Goal: Register for event/course

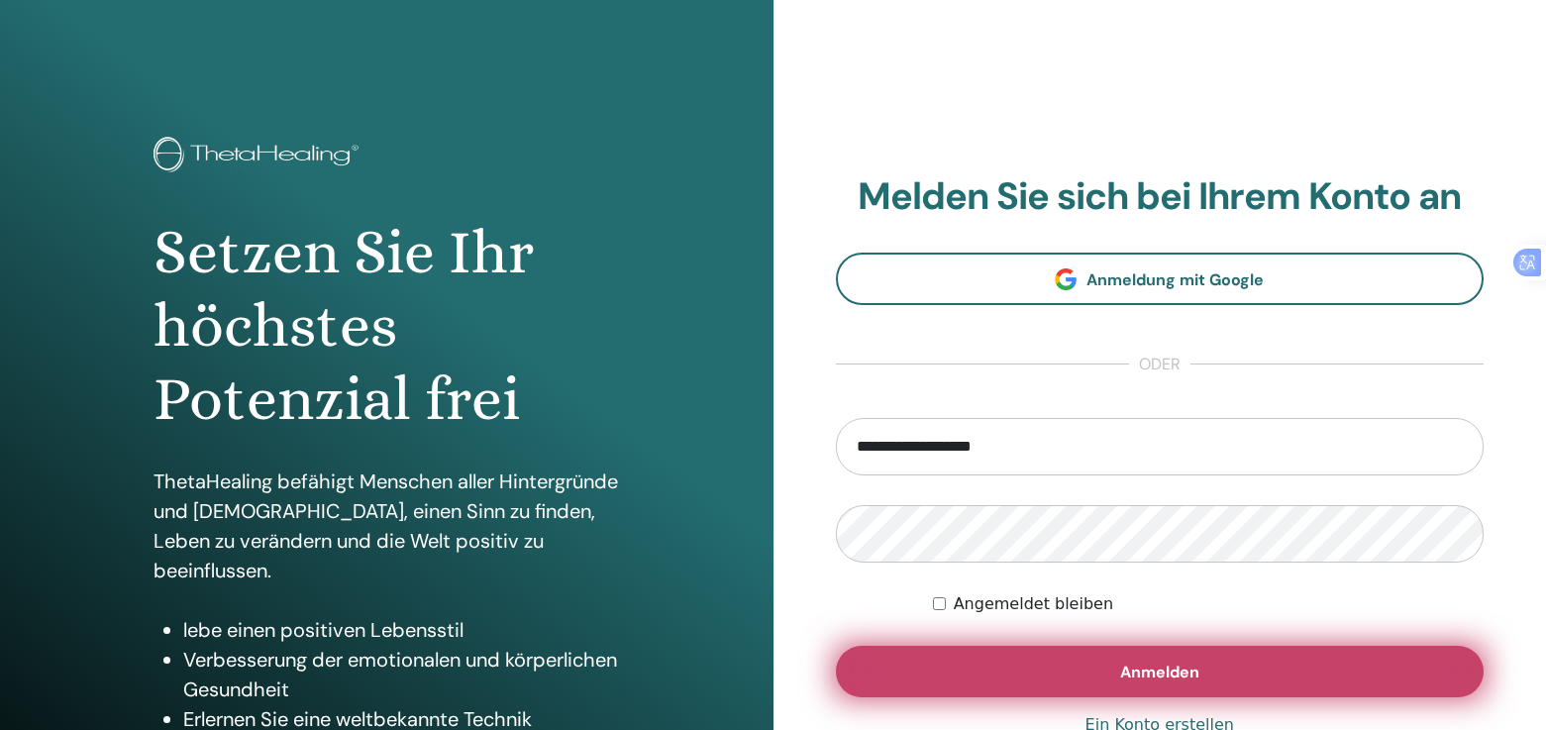
click at [1092, 669] on button "Anmelden" at bounding box center [1160, 671] width 649 height 51
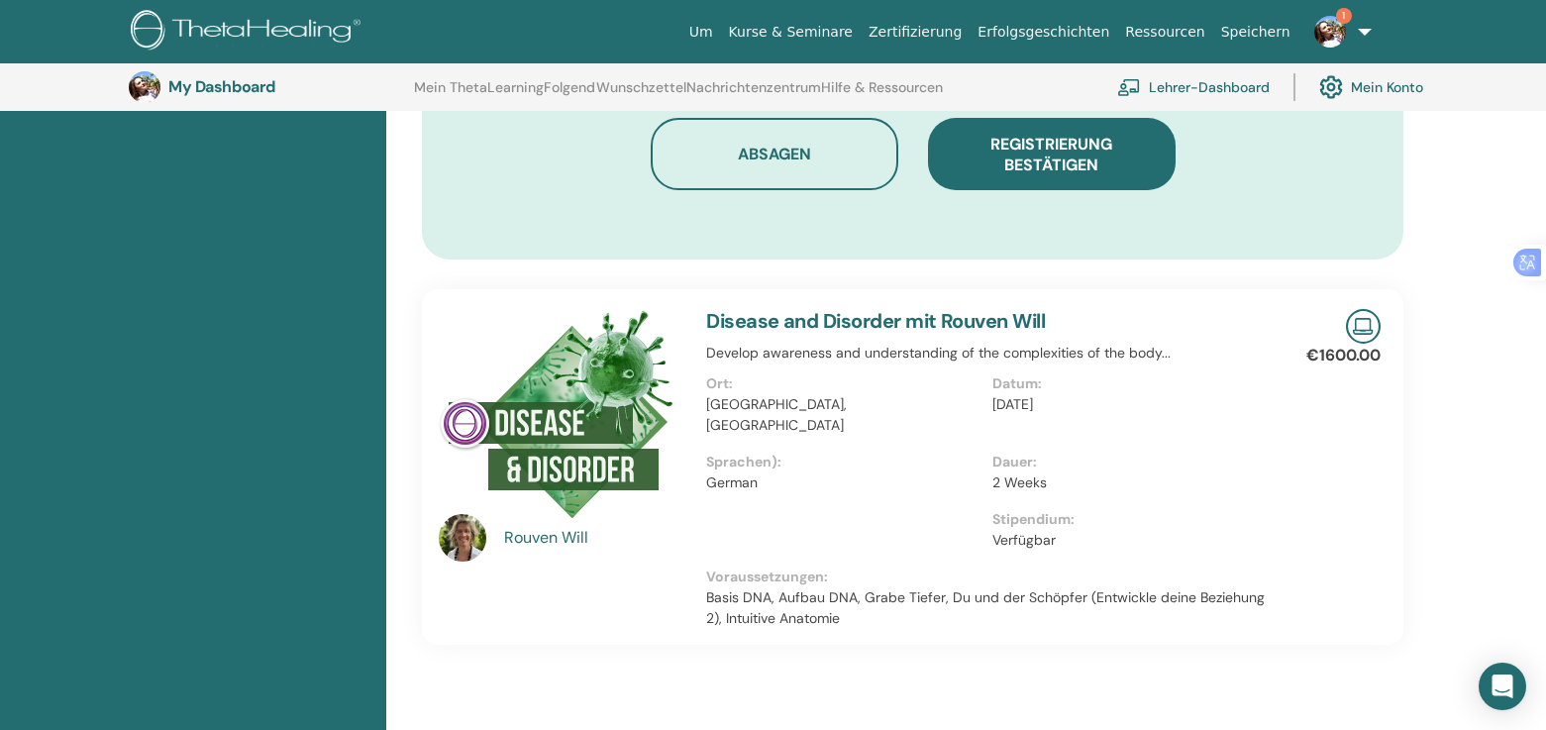
scroll to position [1236, 0]
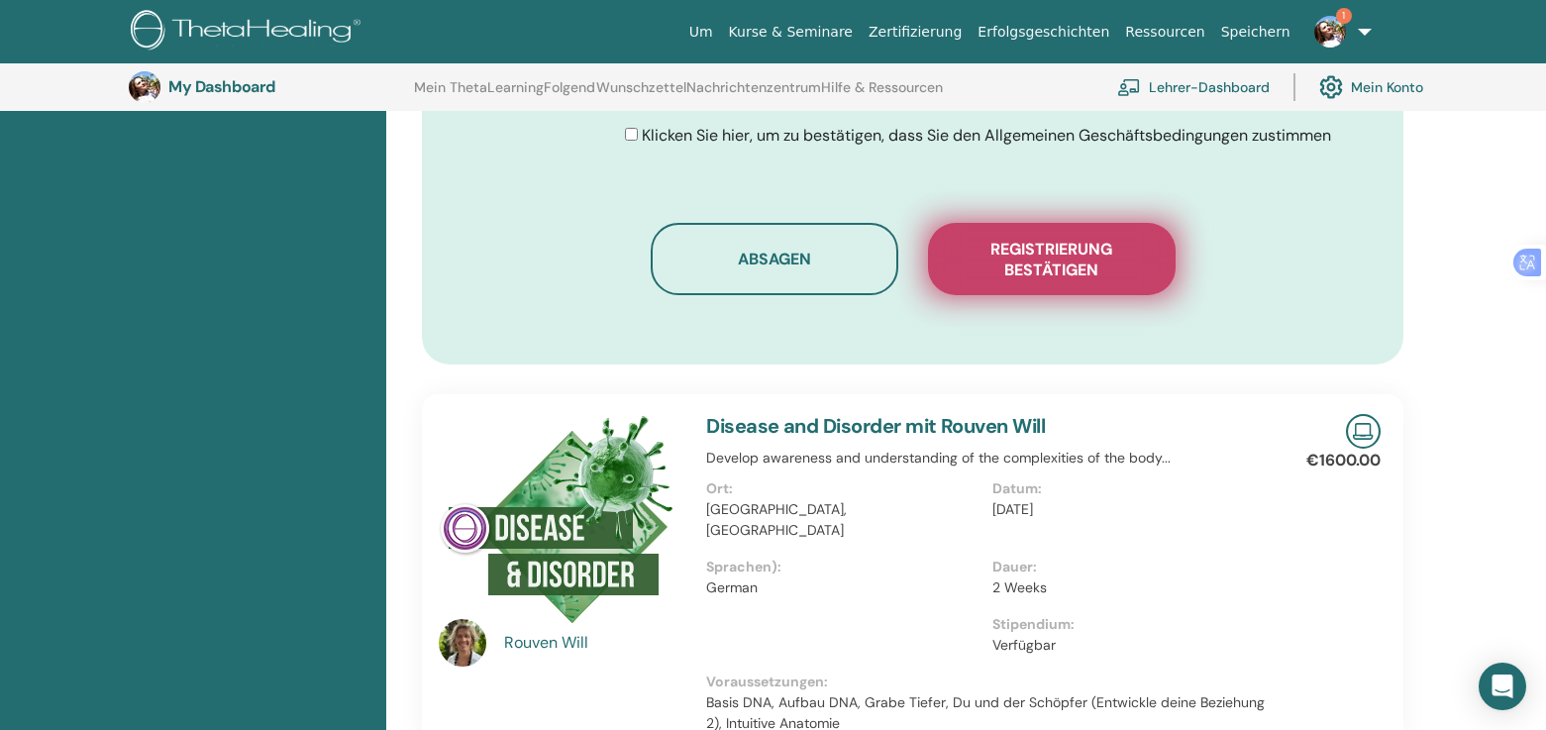
click at [1049, 239] on span "Registrierung bestätigen" at bounding box center [1052, 260] width 198 height 42
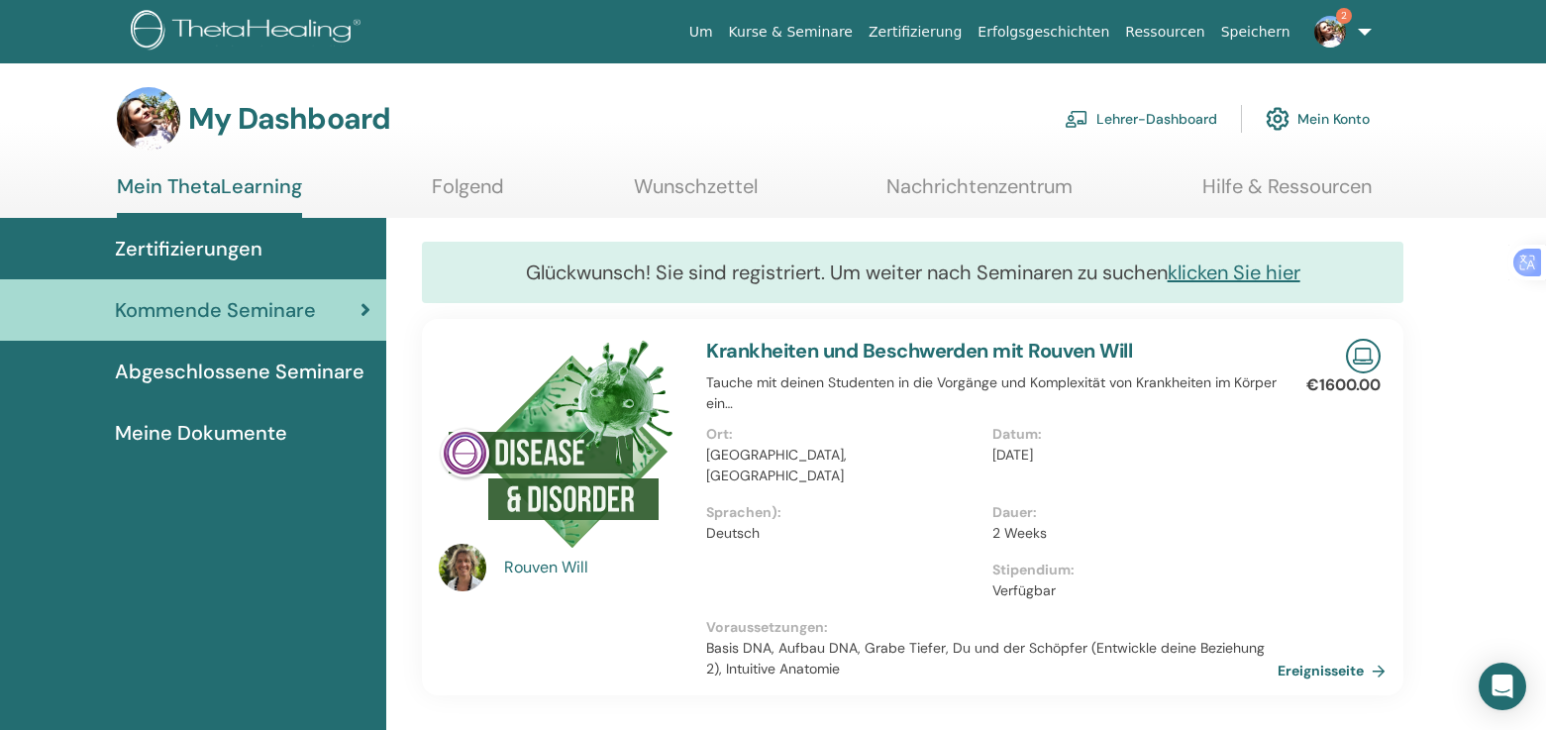
click at [1328, 30] on img at bounding box center [1330, 32] width 32 height 32
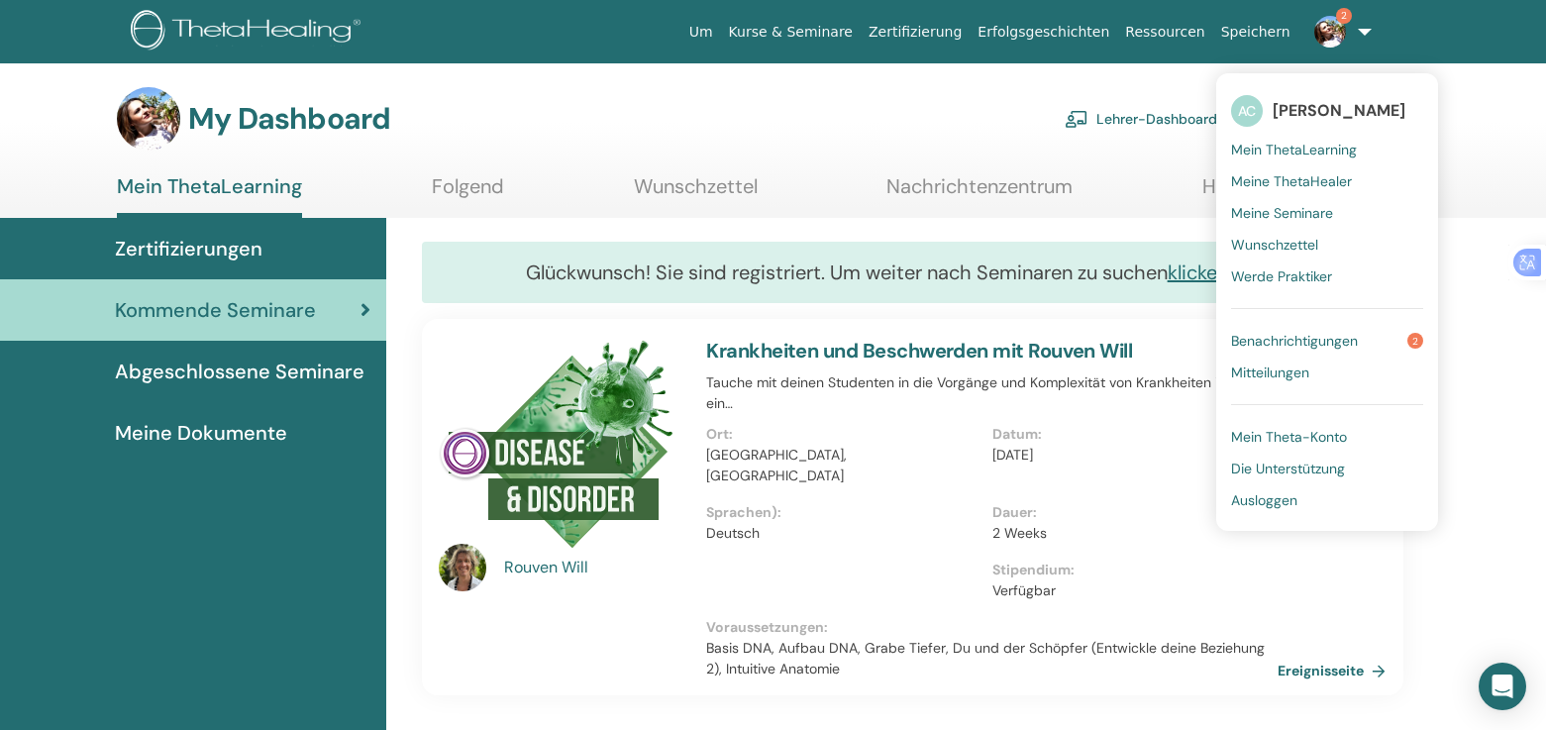
click at [1302, 345] on span "Benachrichtigungen" at bounding box center [1294, 341] width 127 height 18
